Goal: Find specific page/section: Find specific page/section

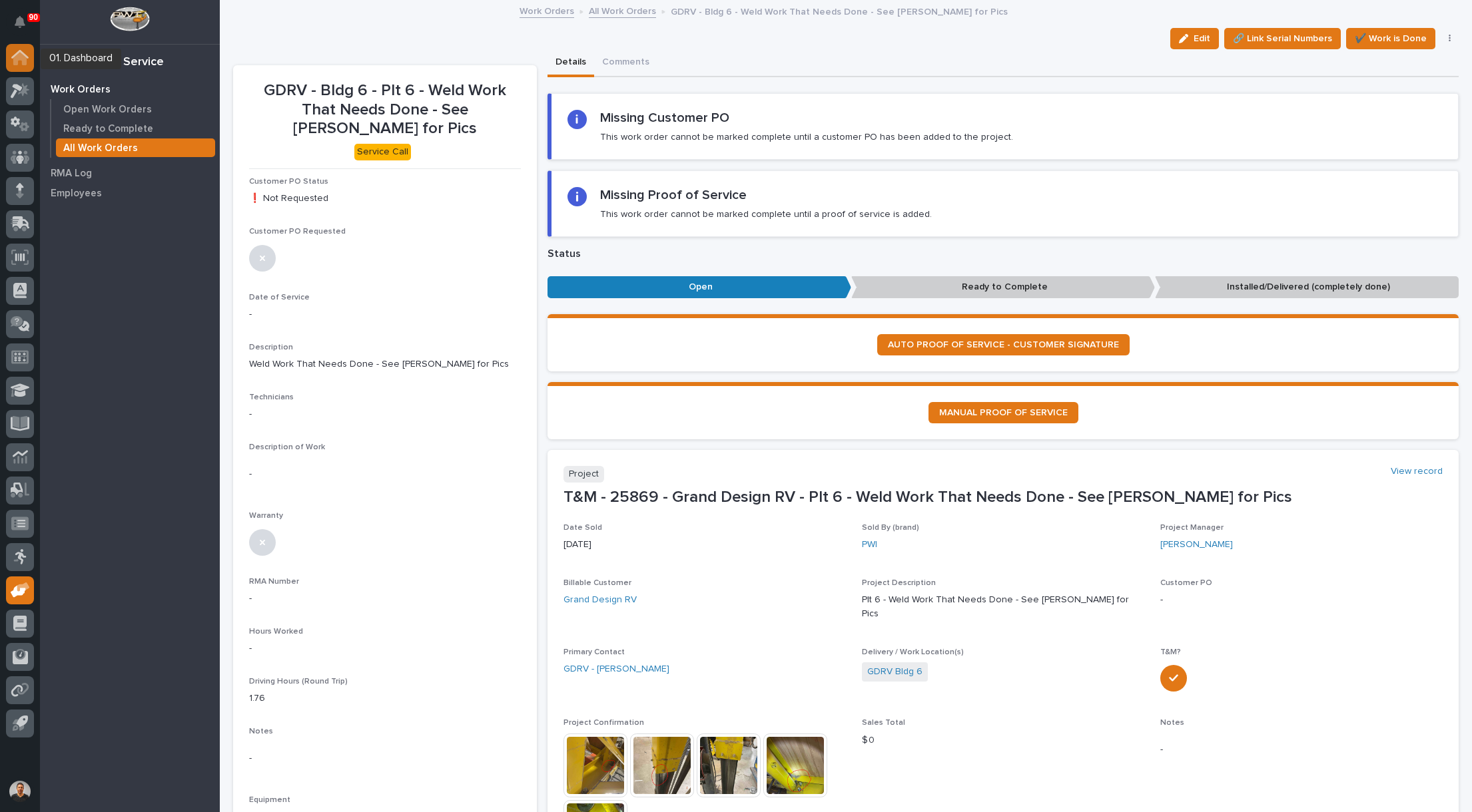
click at [26, 61] on icon at bounding box center [20, 59] width 14 height 14
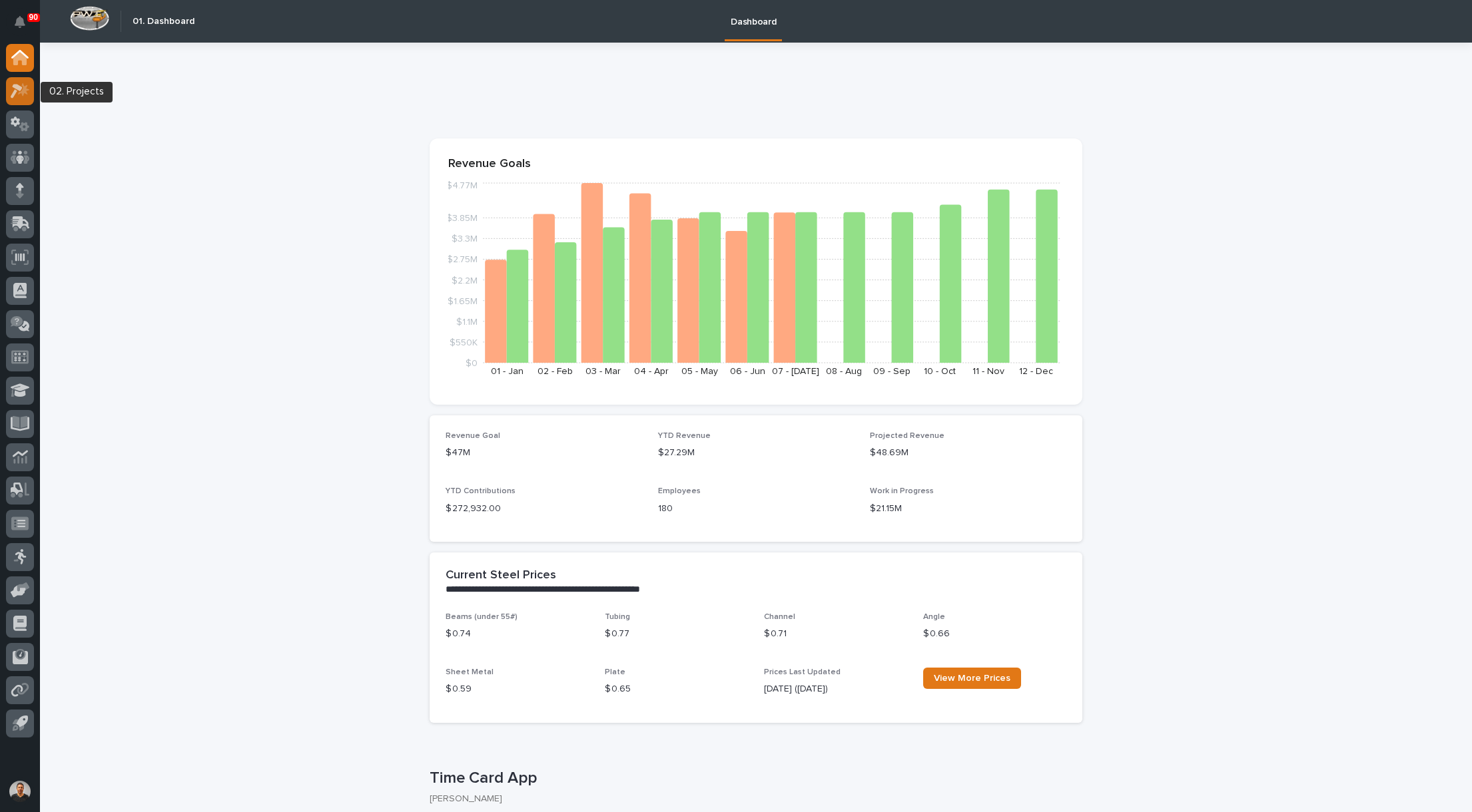
click at [20, 96] on icon at bounding box center [20, 91] width 20 height 15
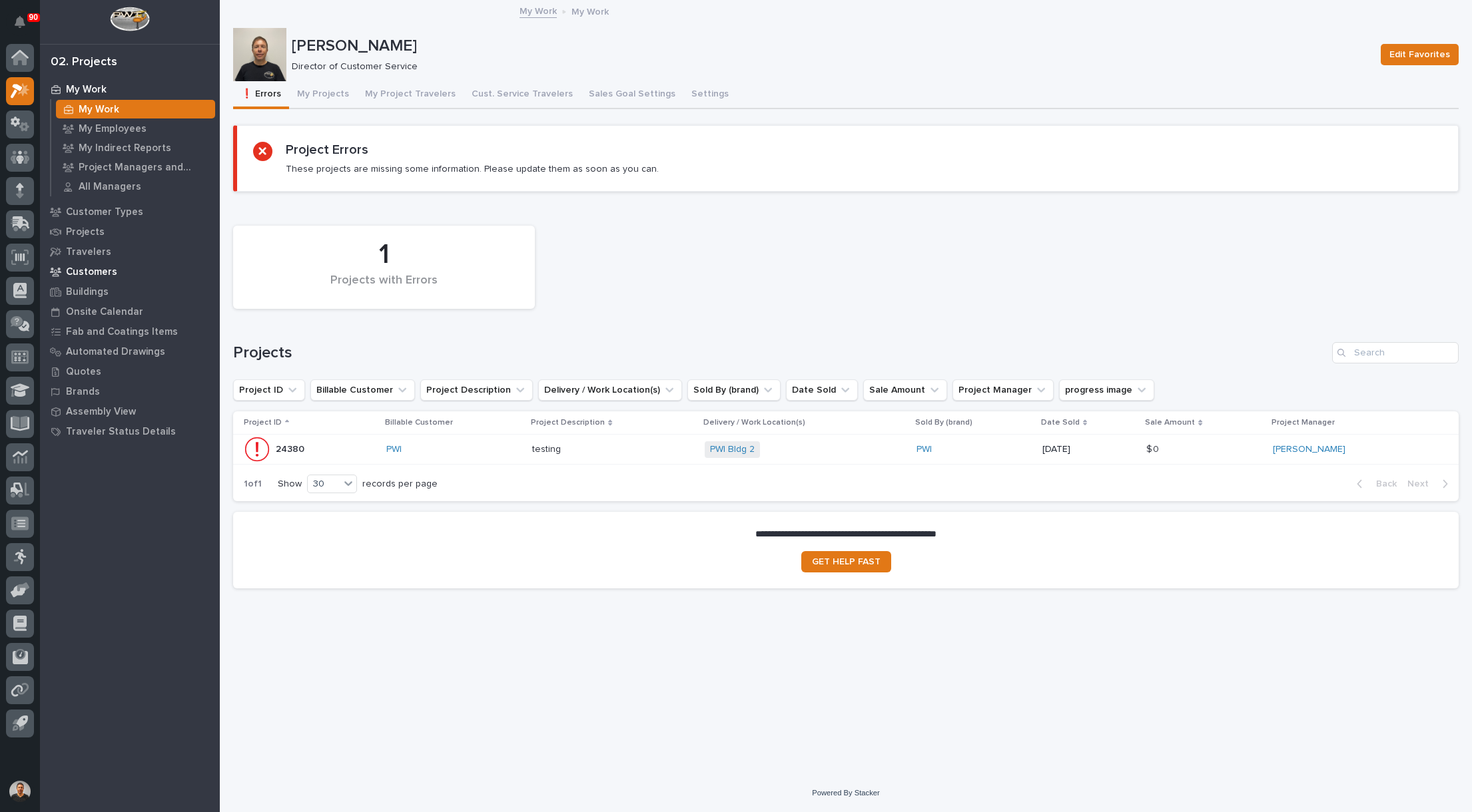
click at [89, 269] on p "Customers" at bounding box center [92, 272] width 51 height 12
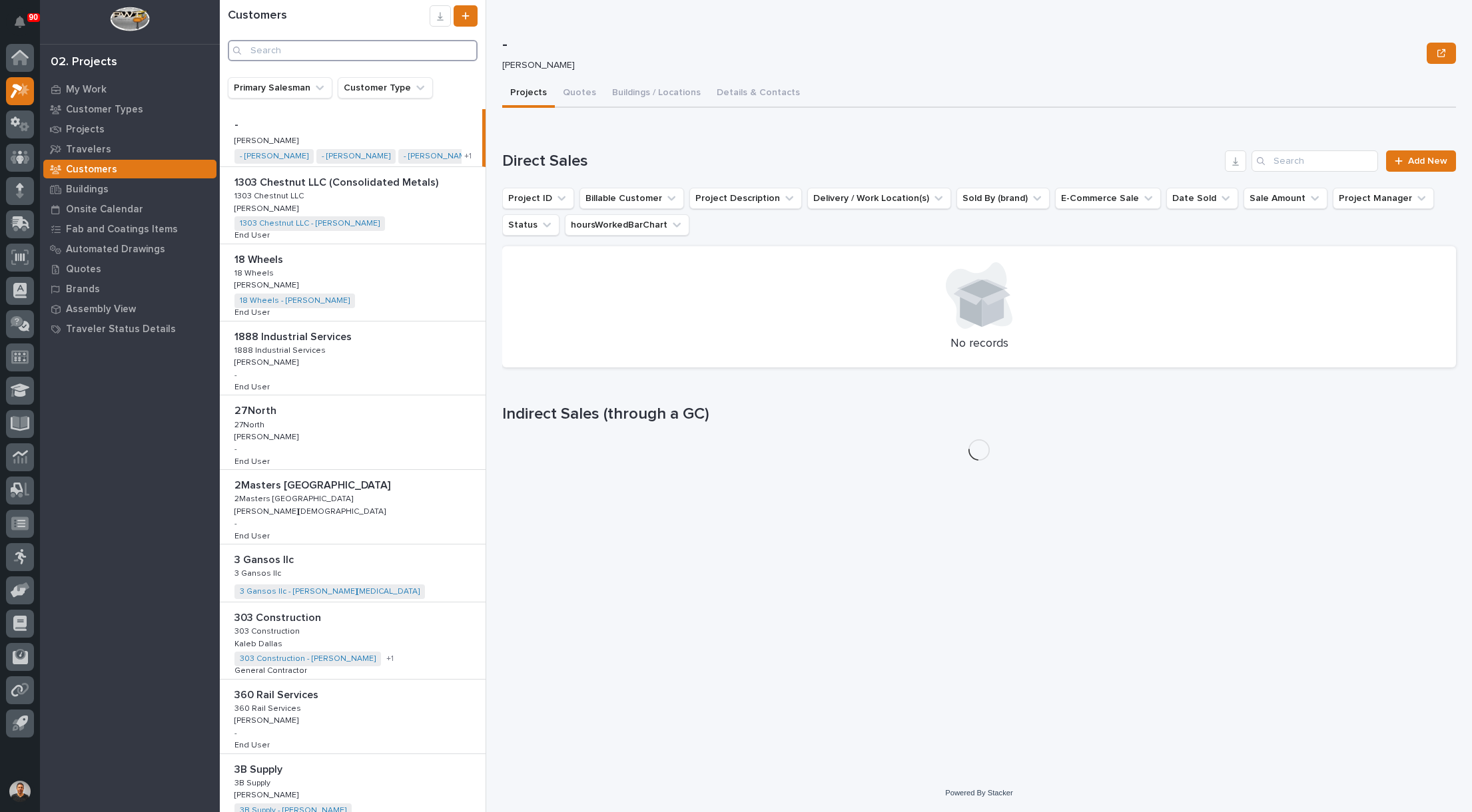
click at [321, 44] on input "Search" at bounding box center [353, 50] width 250 height 21
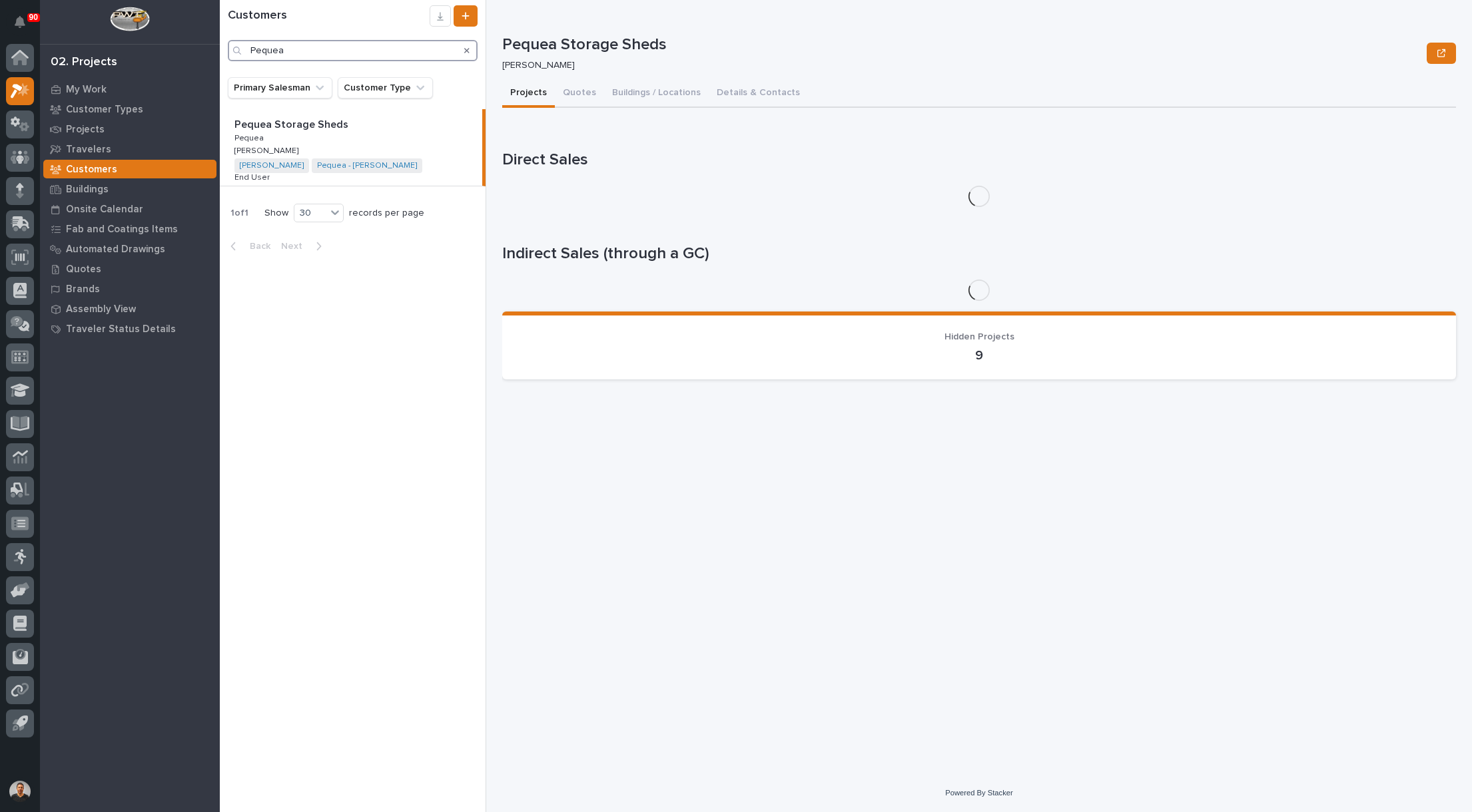
type input "Pequea"
click at [279, 125] on p "Pequea Storage Sheds" at bounding box center [292, 123] width 117 height 15
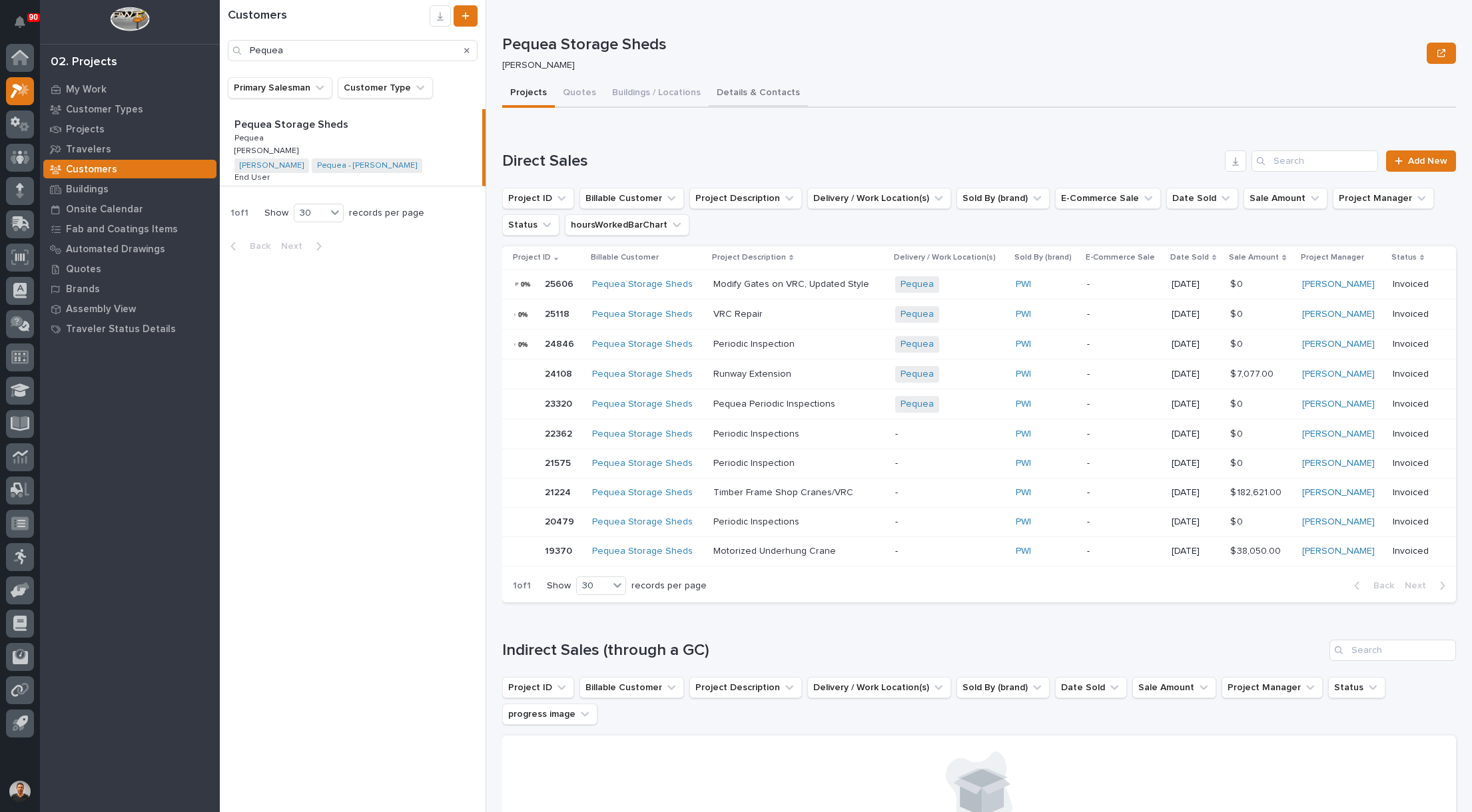
click at [742, 89] on button "Details & Contacts" at bounding box center [758, 93] width 99 height 28
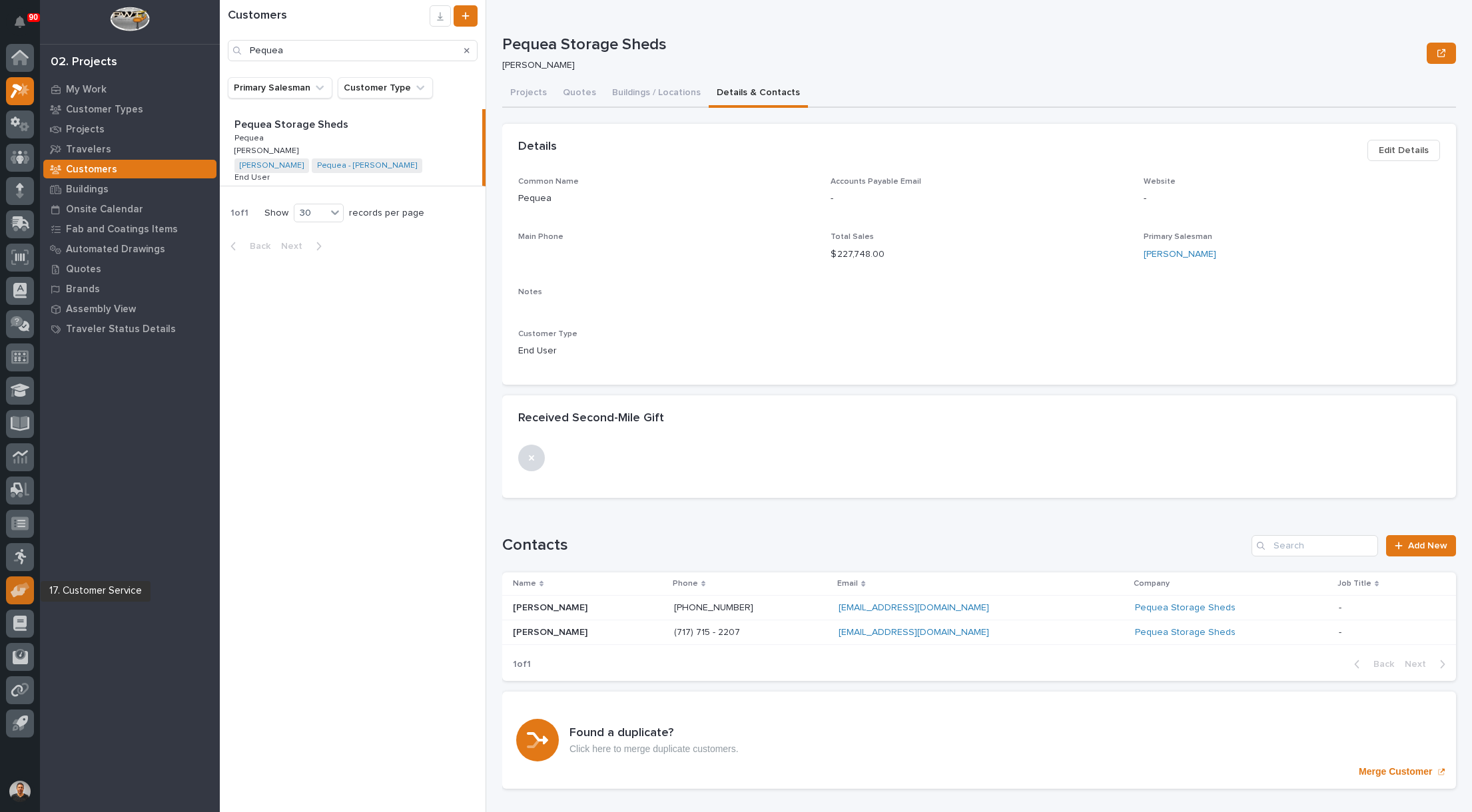
click at [26, 592] on icon at bounding box center [20, 590] width 20 height 15
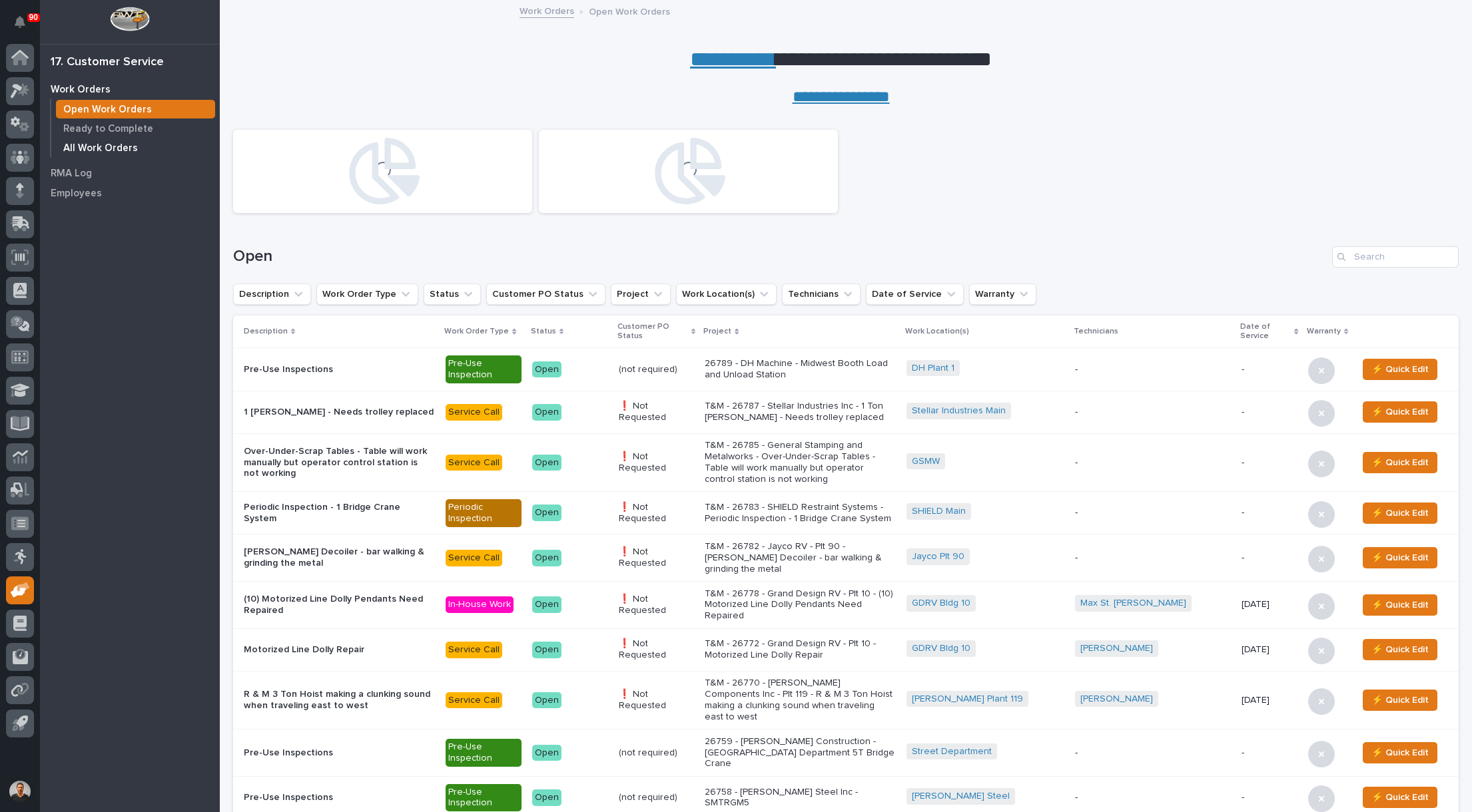
click at [90, 142] on p "All Work Orders" at bounding box center [100, 148] width 75 height 12
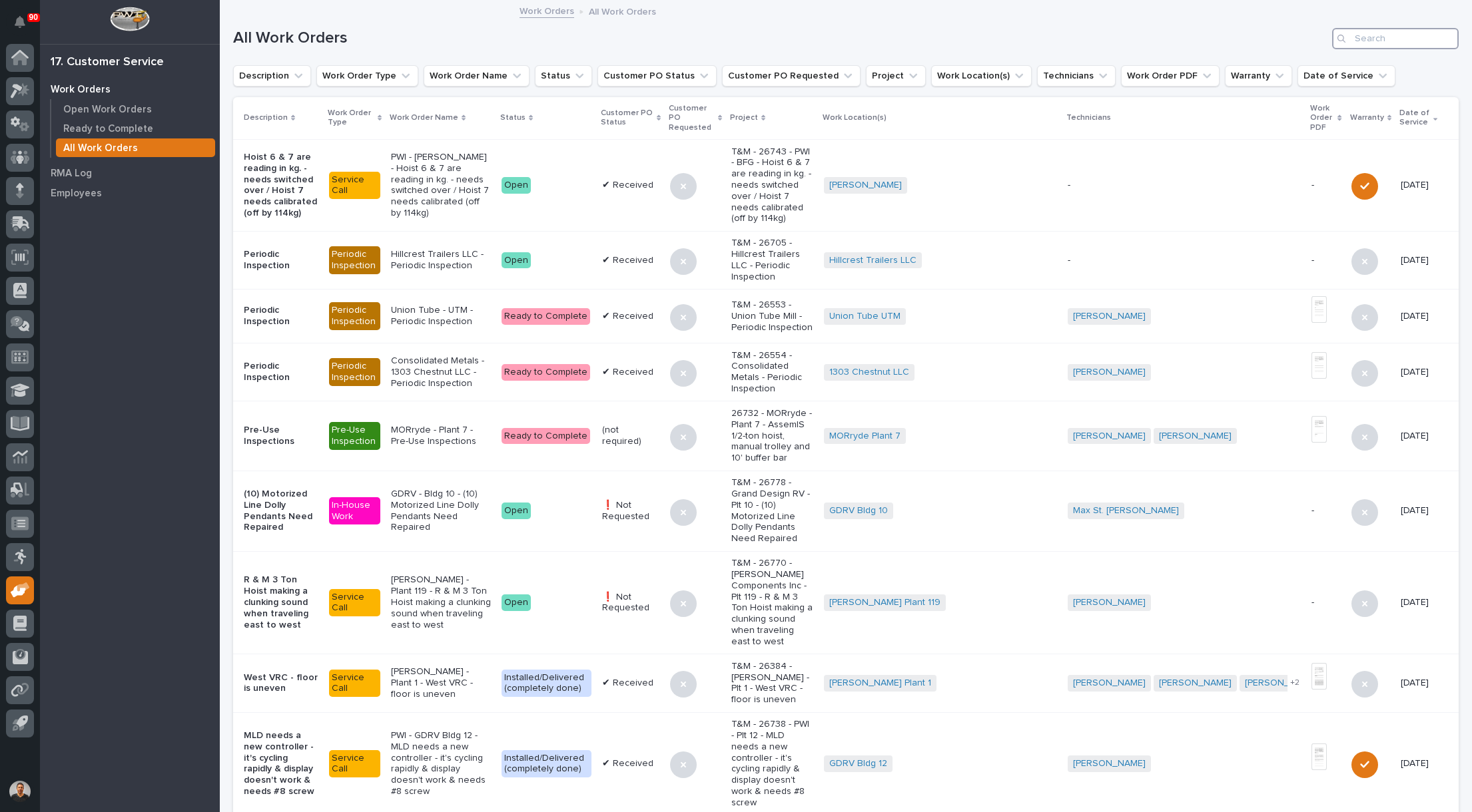
click at [1376, 32] on input "Search" at bounding box center [1395, 38] width 126 height 21
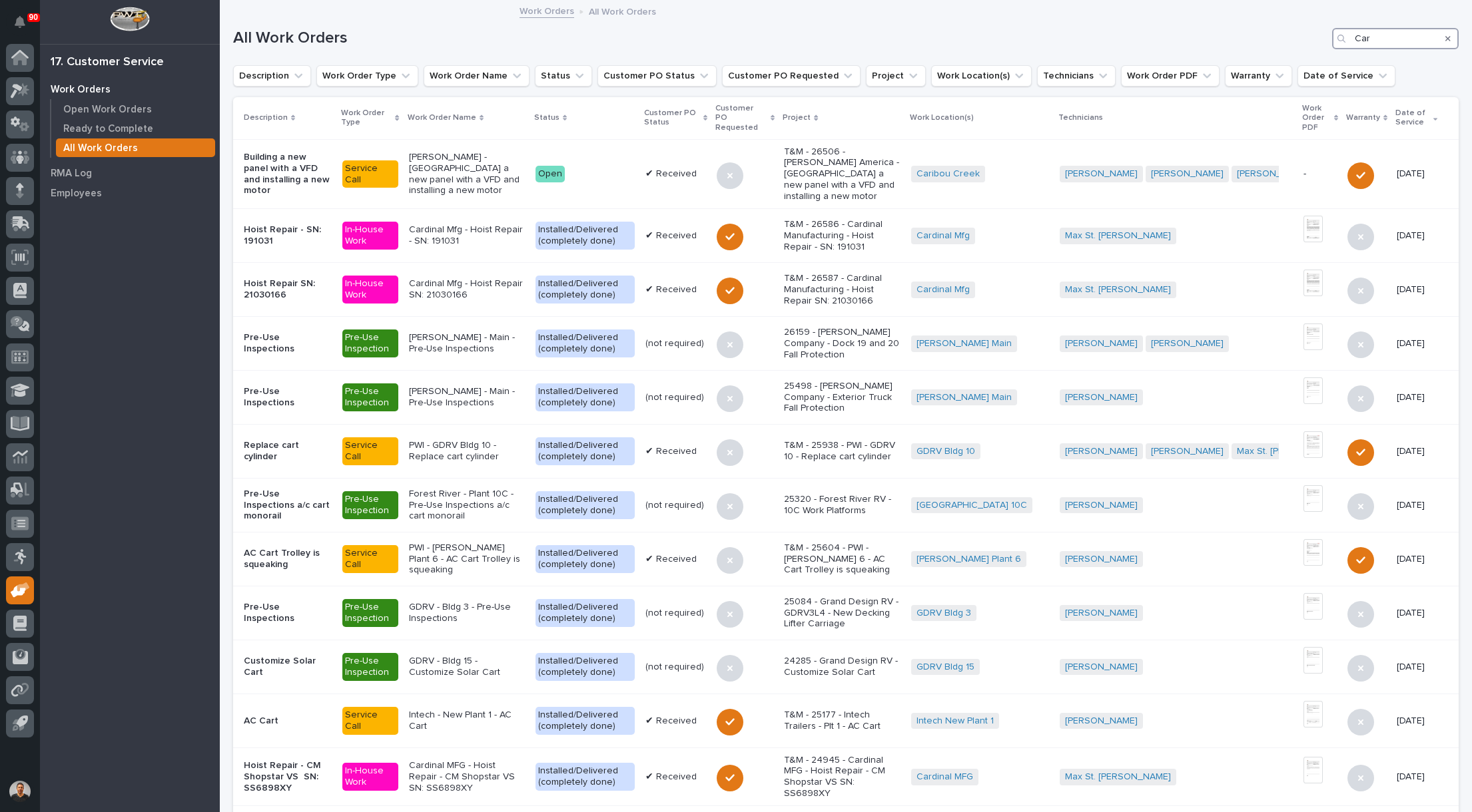
type input "Car"
